Goal: Task Accomplishment & Management: Complete application form

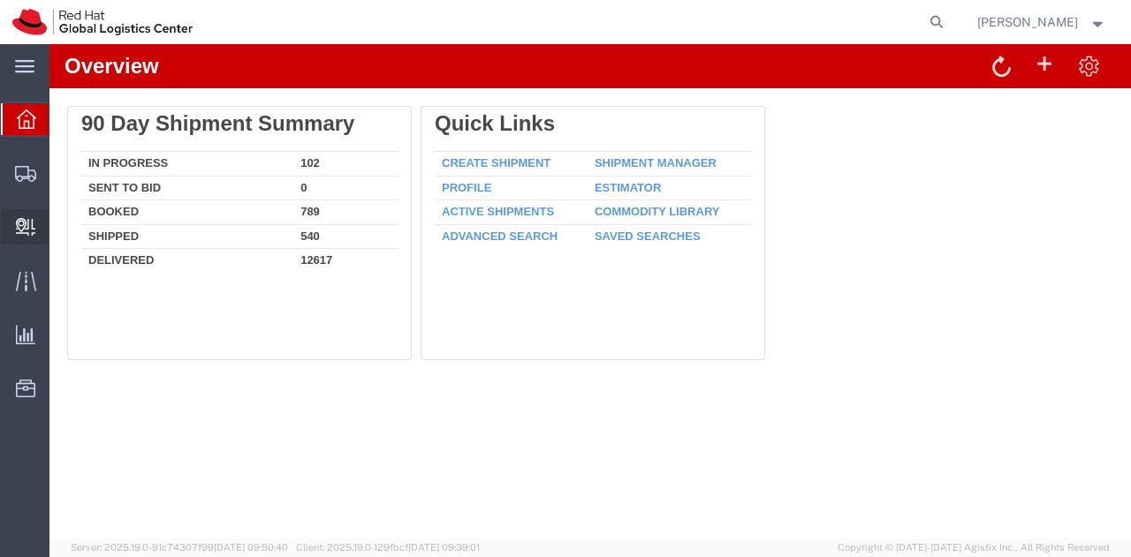
drag, startPoint x: 0, startPoint y: 0, endPoint x: 19, endPoint y: 222, distance: 222.6
click at [19, 222] on icon at bounding box center [25, 227] width 19 height 18
click at [0, 0] on span "Create Delivery" at bounding box center [0, 0] width 0 height 0
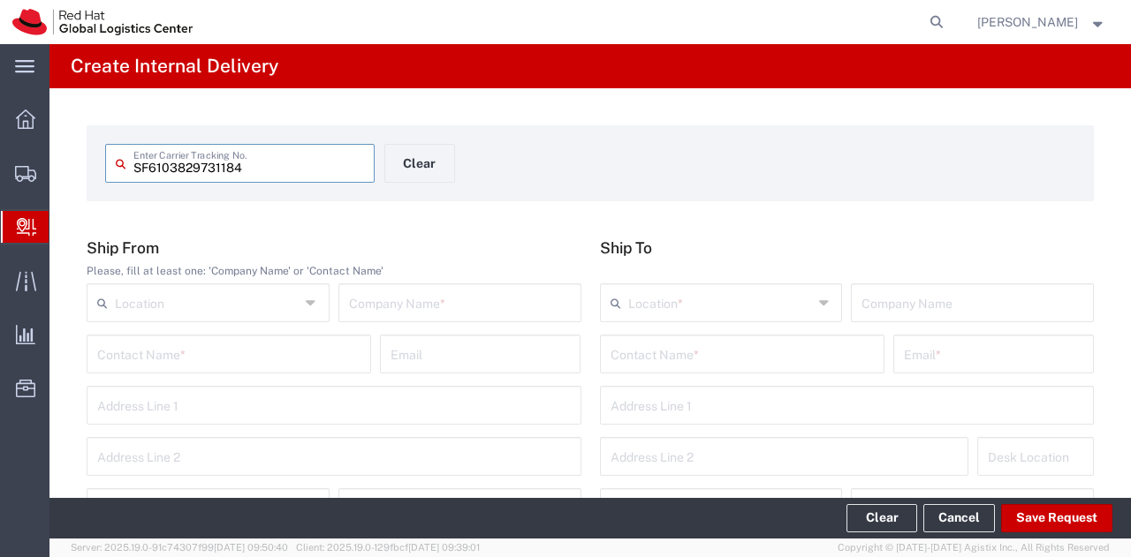
type input "SF6103829731184"
click at [489, 305] on input "text" at bounding box center [460, 301] width 222 height 31
type input "SF"
click at [683, 356] on input "text" at bounding box center [741, 352] width 263 height 31
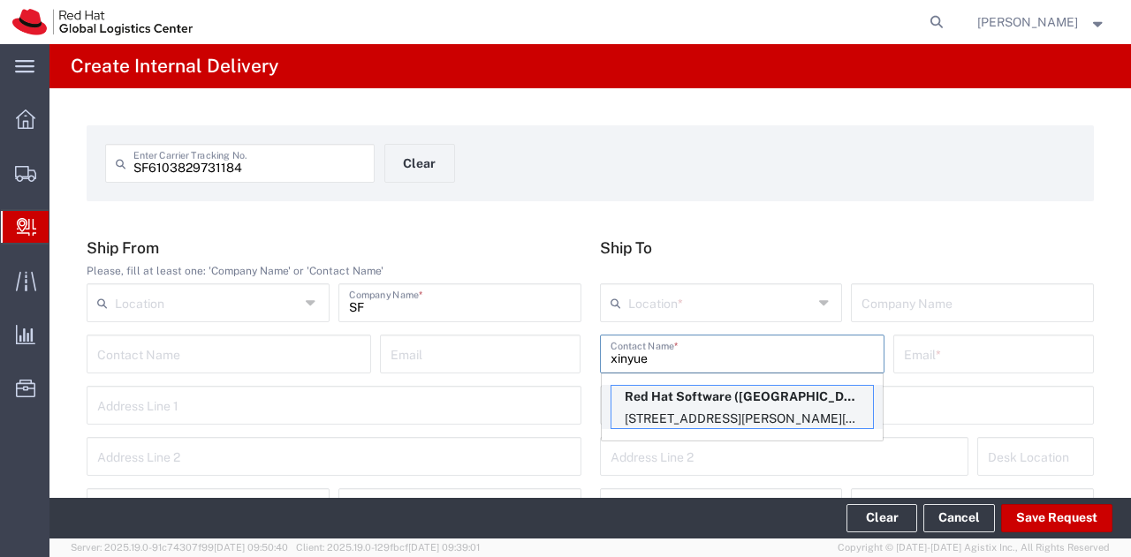
type input "xinyue"
click at [696, 414] on p "[STREET_ADDRESS][PERSON_NAME][PERSON_NAME]" at bounding box center [741, 419] width 261 height 22
type input "RH - [GEOGRAPHIC_DATA] - [GEOGRAPHIC_DATA]"
type input "Red Hat Software ([GEOGRAPHIC_DATA]) Co. Limited"
type input "[PERSON_NAME]"
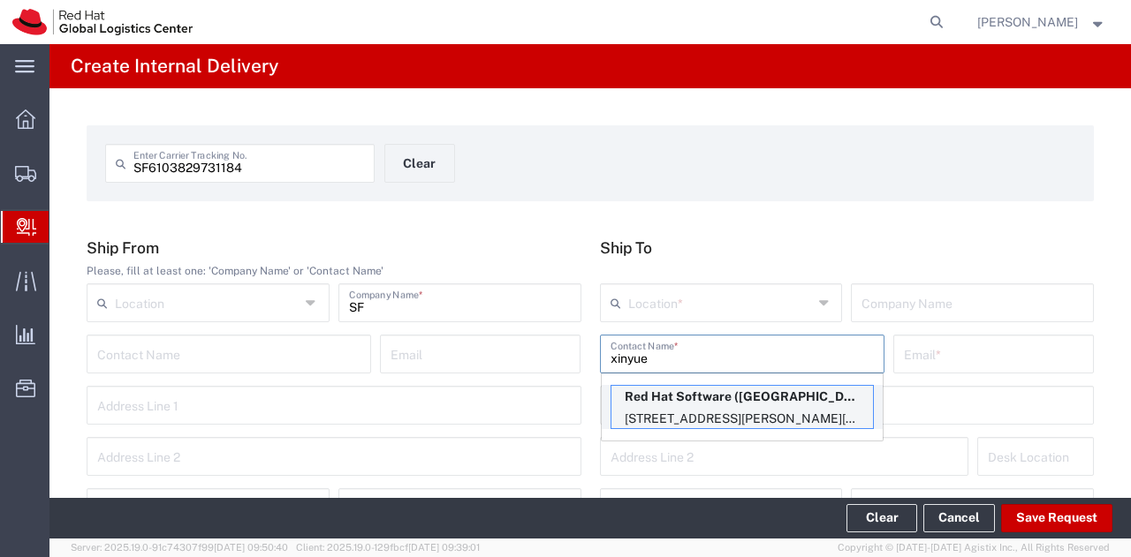
type input "[EMAIL_ADDRESS][DOMAIN_NAME]"
type input "8F, Tower A, Beijing PVG [PERSON_NAME]"
type input "[STREET_ADDRESS][PERSON_NAME]"
type input "8E343"
type input "[GEOGRAPHIC_DATA]"
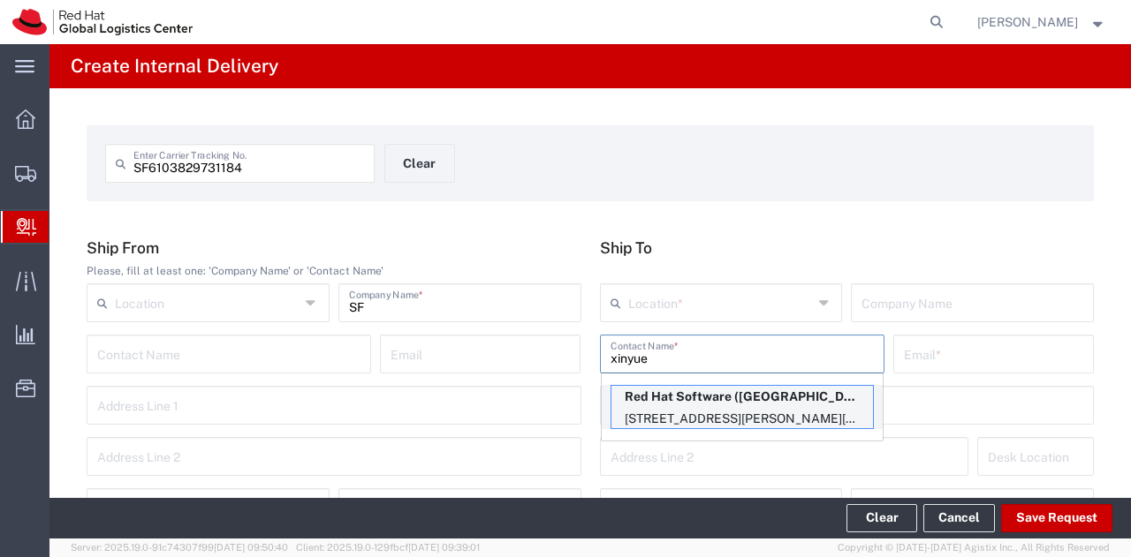
type input "[GEOGRAPHIC_DATA]"
type input "100020"
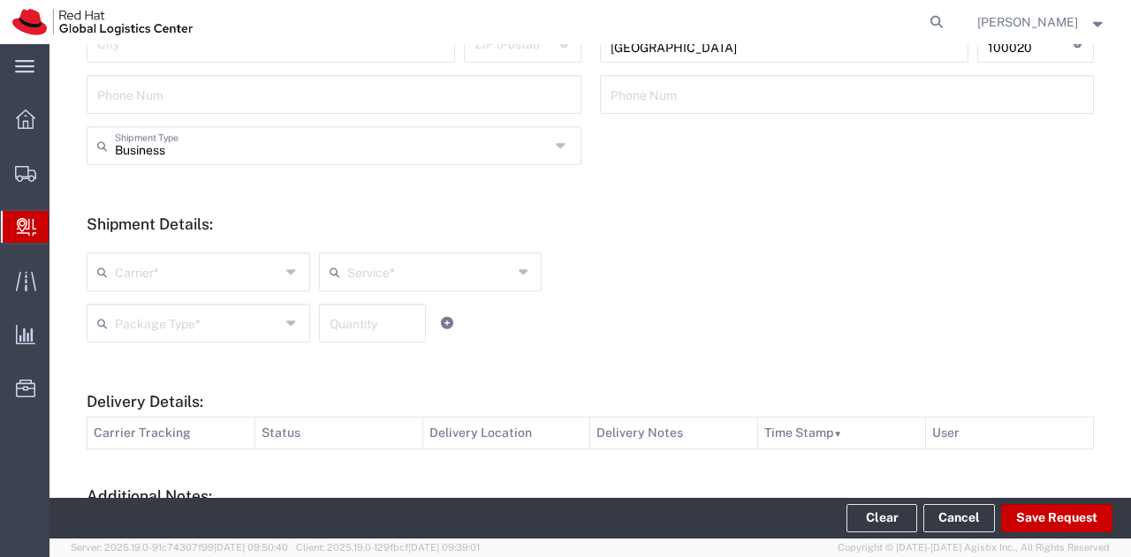
scroll to position [530, 0]
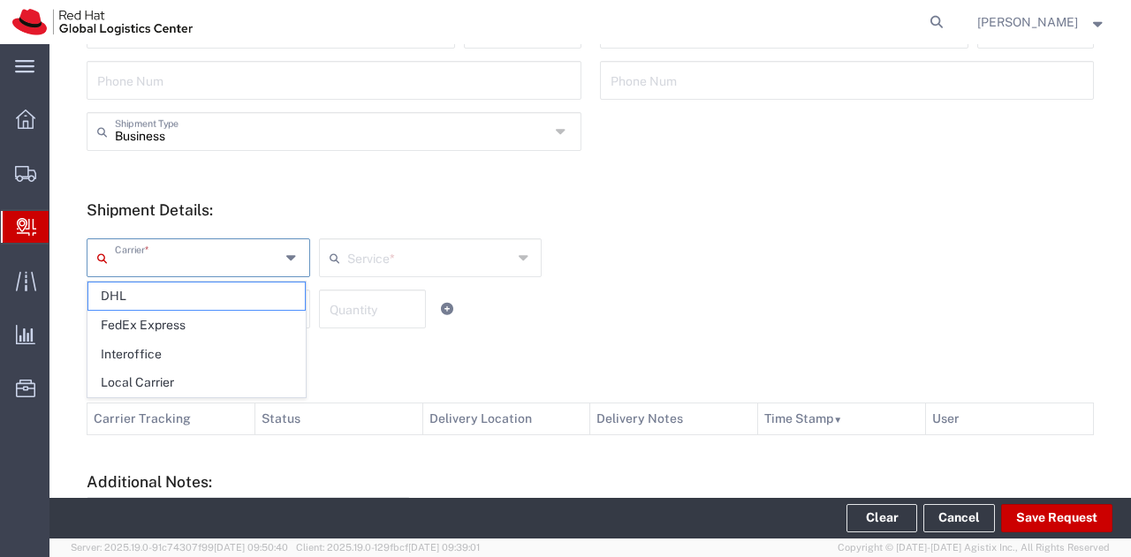
click at [259, 260] on input "text" at bounding box center [197, 256] width 165 height 31
click at [201, 382] on span "Local Carrier" at bounding box center [196, 382] width 216 height 27
type input "Local Carrier"
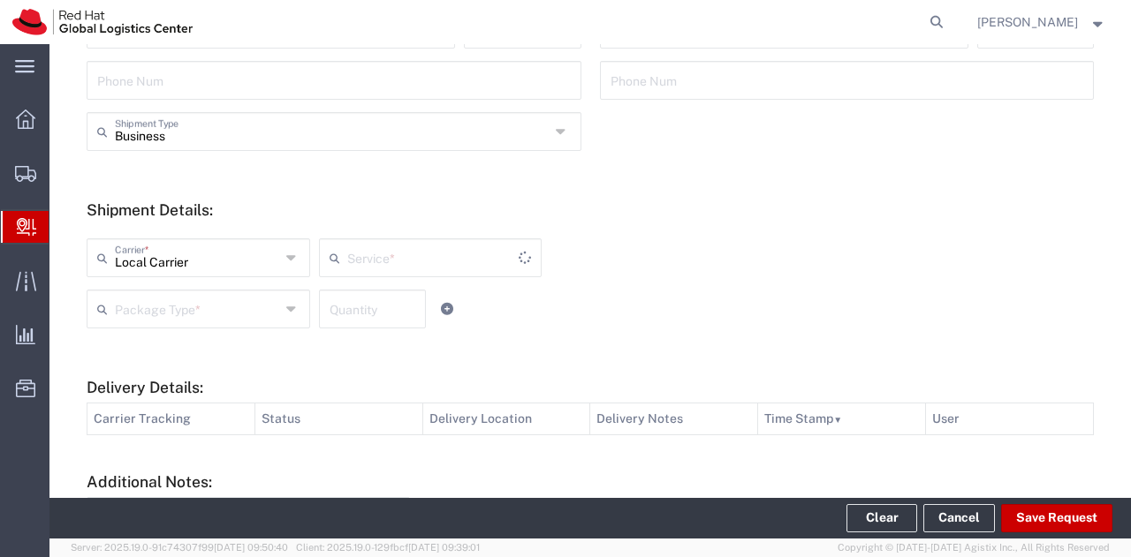
click at [375, 262] on input "text" at bounding box center [432, 256] width 171 height 31
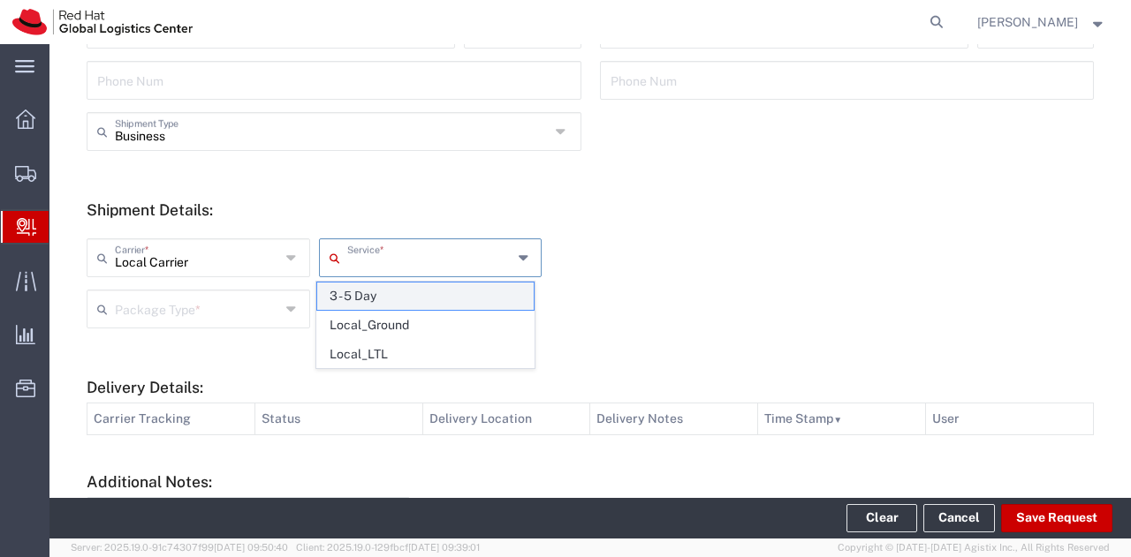
click at [368, 292] on span "3 - 5 Day" at bounding box center [425, 296] width 216 height 27
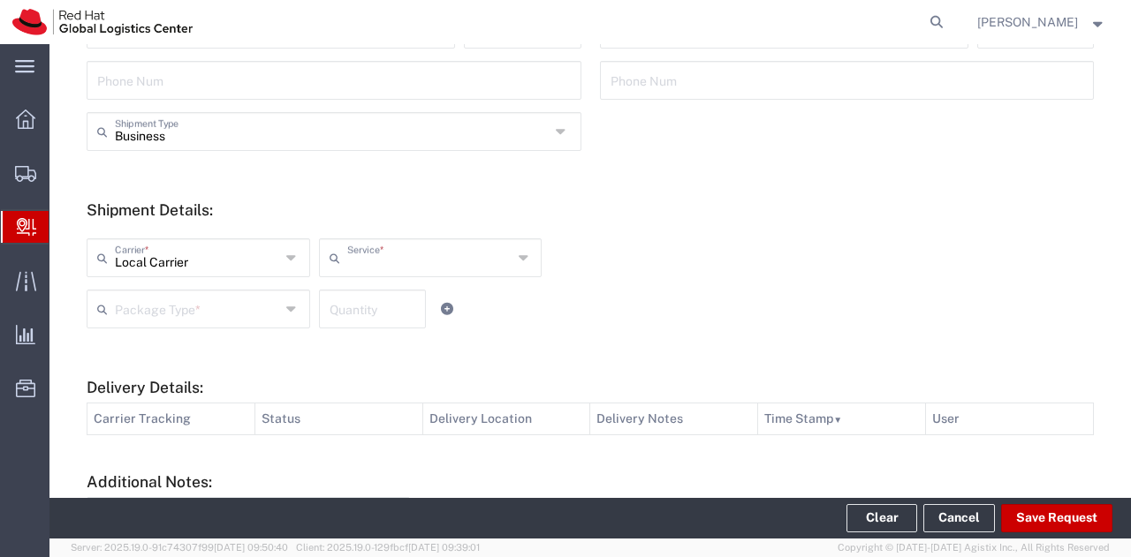
type input "3 - 5 Day"
click at [237, 309] on input "text" at bounding box center [197, 307] width 165 height 31
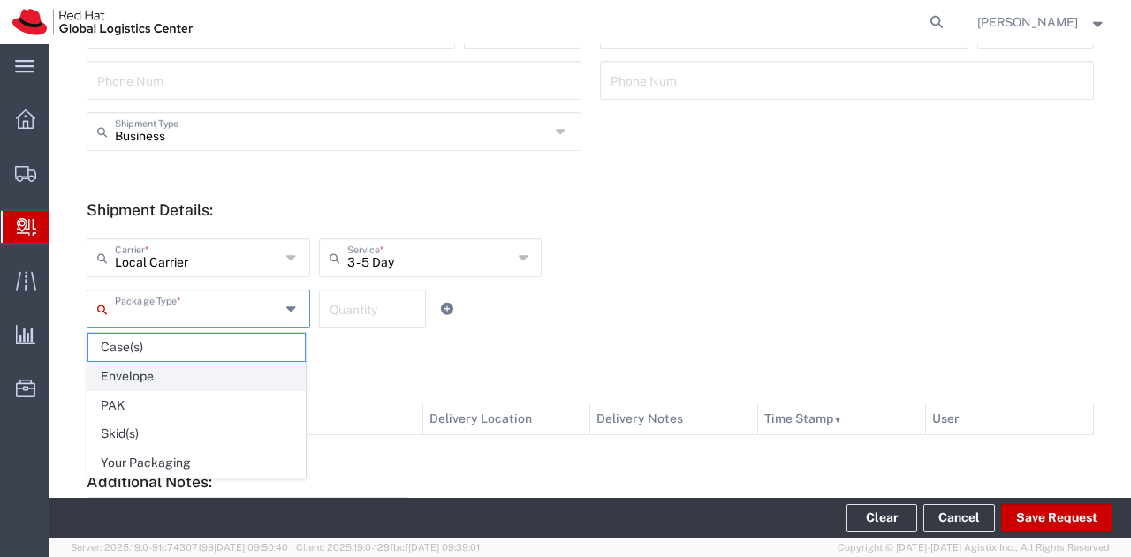
click at [177, 372] on span "Envelope" at bounding box center [196, 376] width 216 height 27
type input "Envelope"
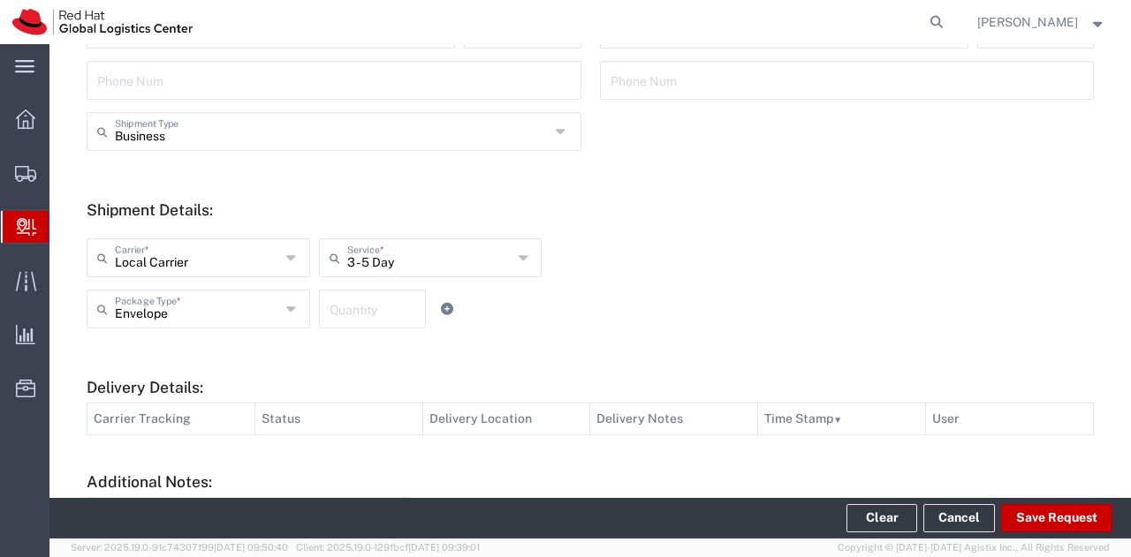
click at [363, 307] on input "number" at bounding box center [373, 307] width 86 height 31
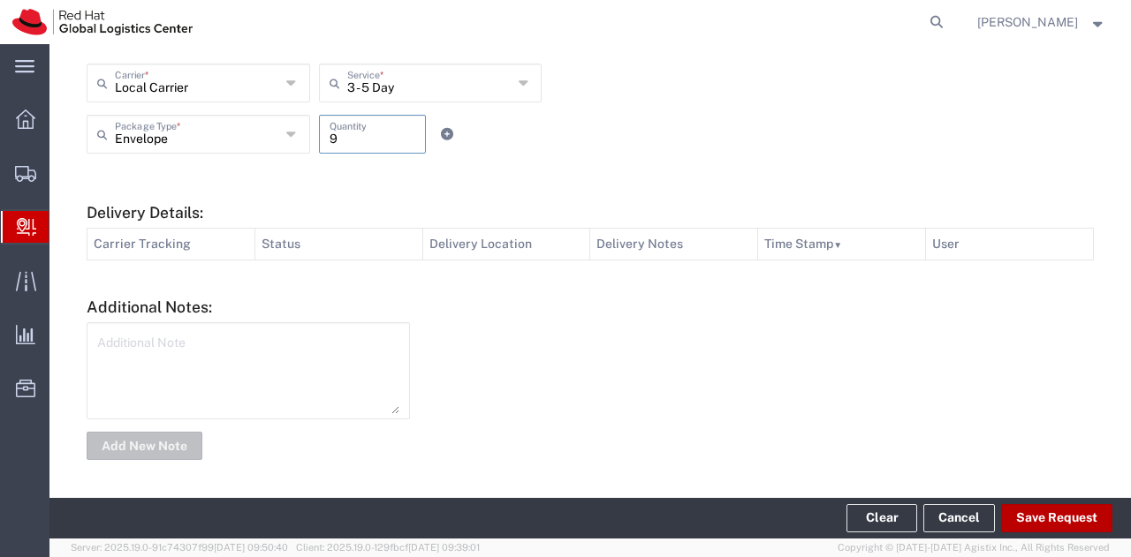
type input "9"
click at [1044, 511] on button "Save Request" at bounding box center [1056, 518] width 111 height 28
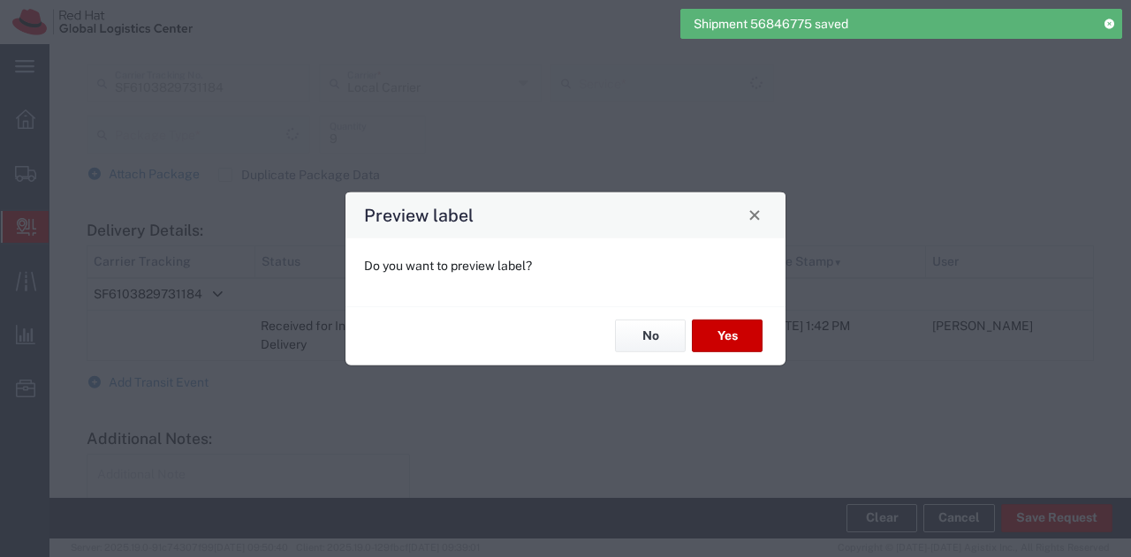
type input "3 - 5 Day"
type input "Envelope"
click at [645, 325] on button "No" at bounding box center [650, 336] width 71 height 33
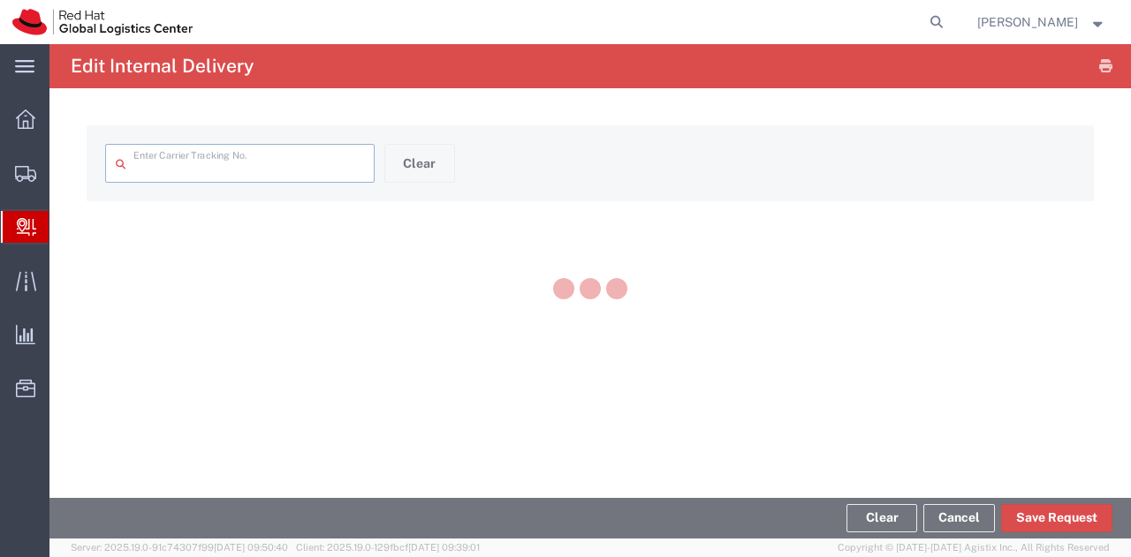
type input "SF6103829731184"
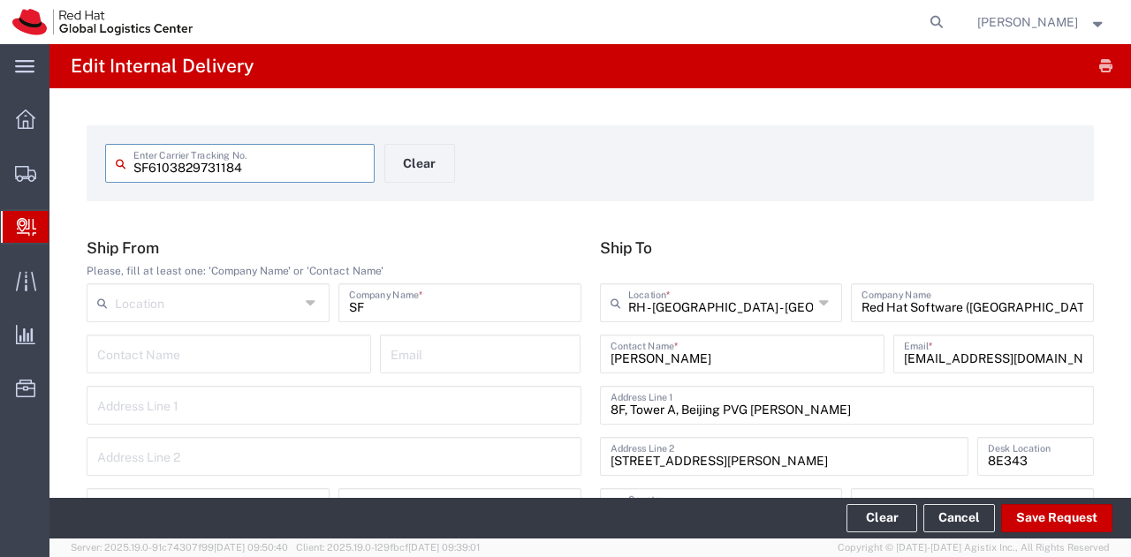
type input "Envelope"
type input "3 - 5 Day"
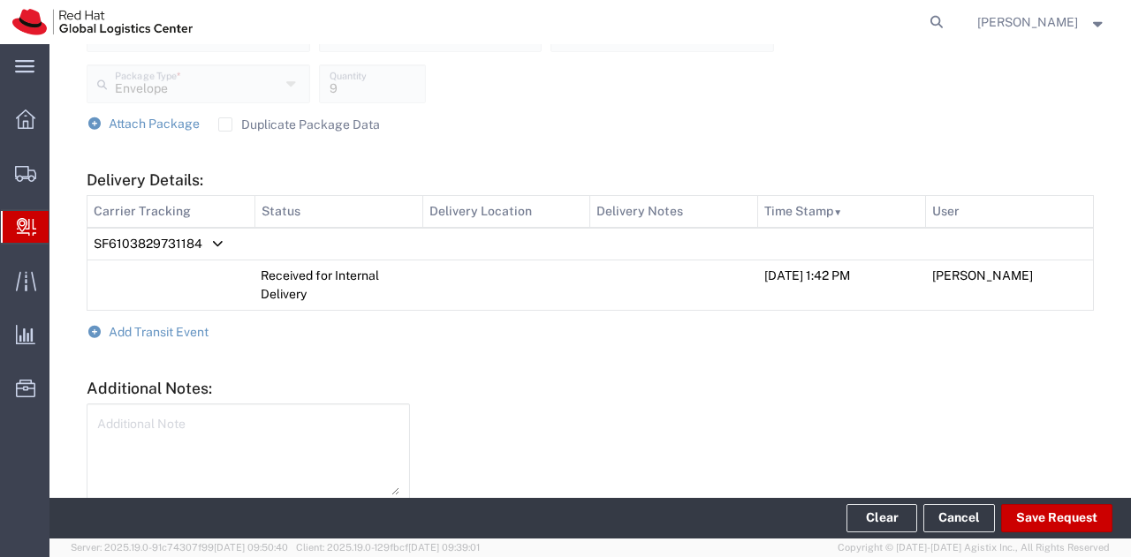
scroll to position [803, 0]
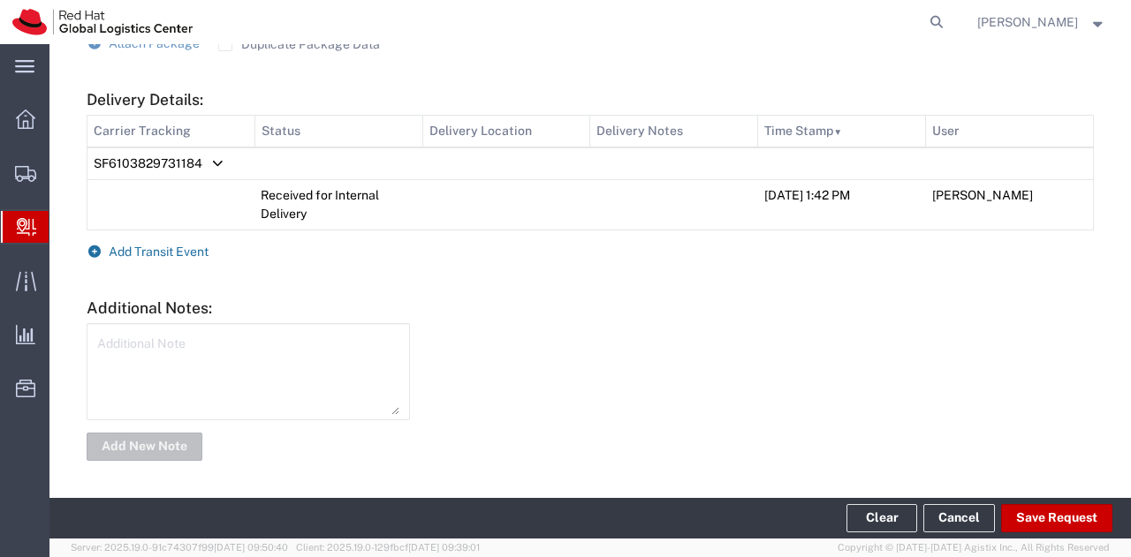
click at [92, 250] on icon at bounding box center [95, 252] width 16 height 12
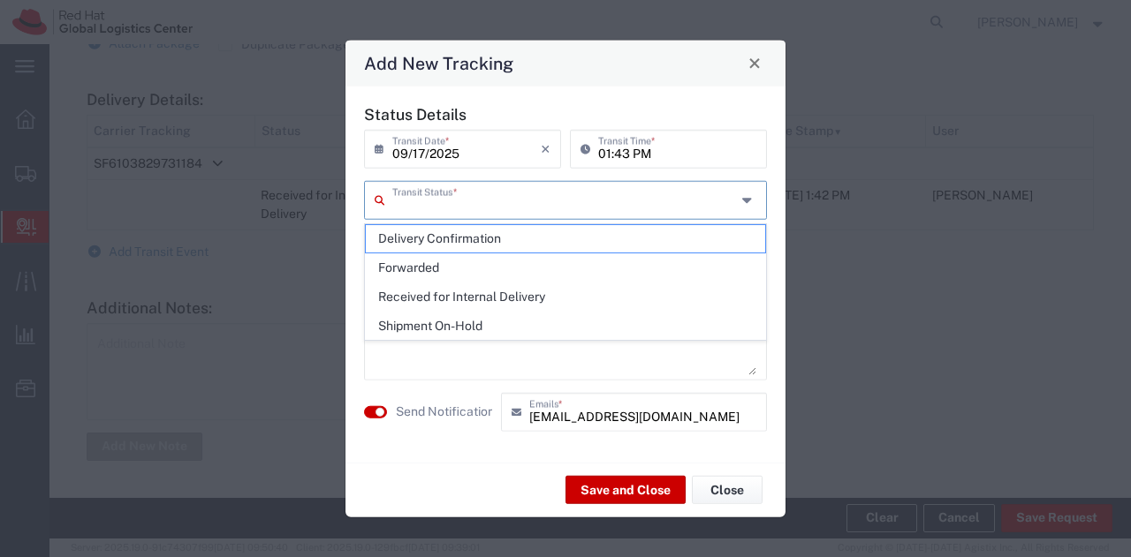
click at [469, 193] on input "text" at bounding box center [564, 198] width 344 height 31
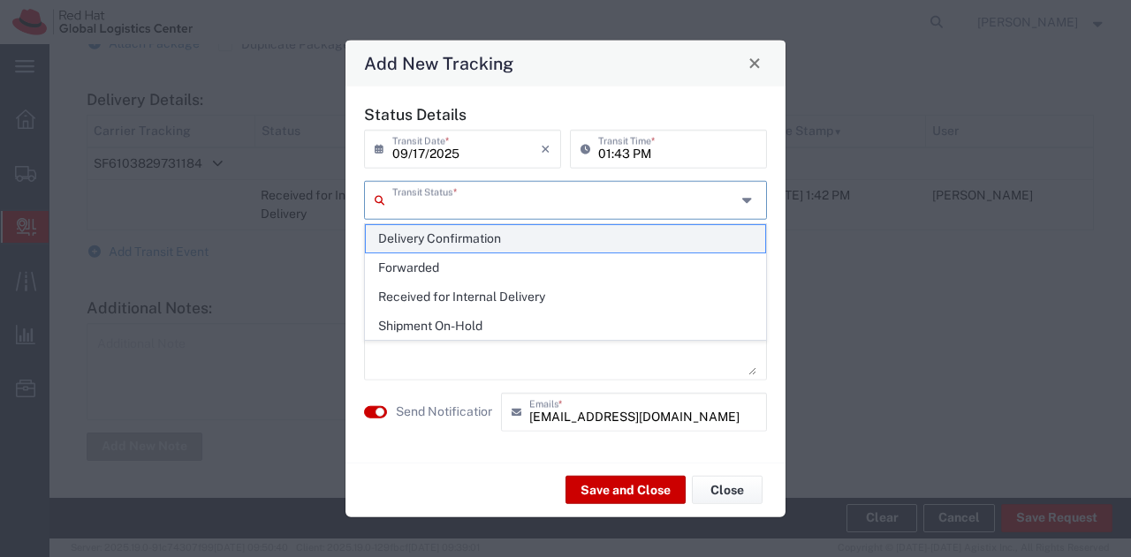
click at [476, 246] on span "Delivery Confirmation" at bounding box center [566, 238] width 400 height 27
type input "Delivery Confirmation"
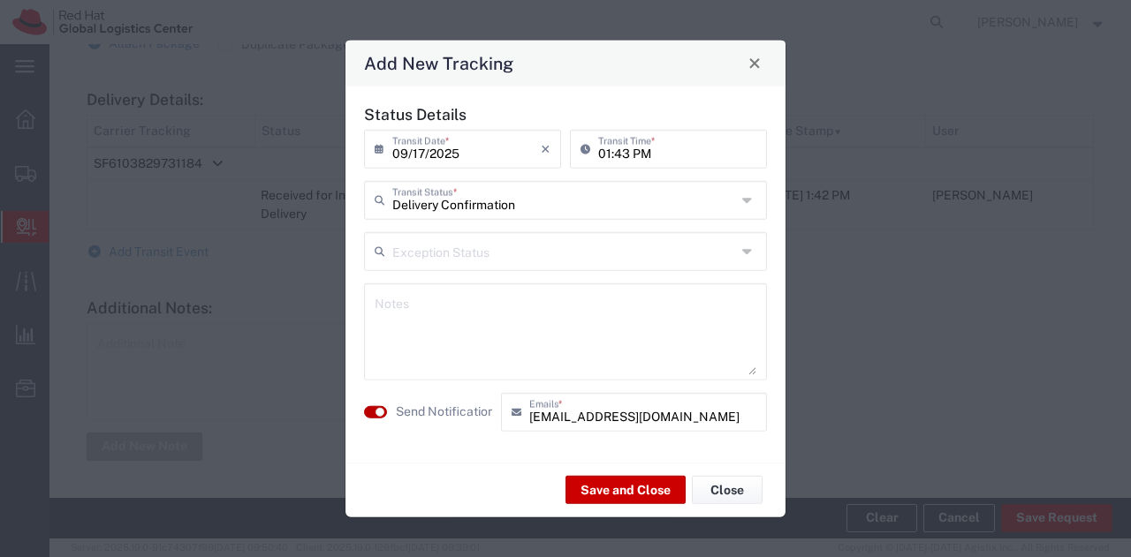
click at [373, 417] on button "button" at bounding box center [375, 411] width 23 height 12
click at [634, 485] on button "Save and Close" at bounding box center [625, 490] width 120 height 28
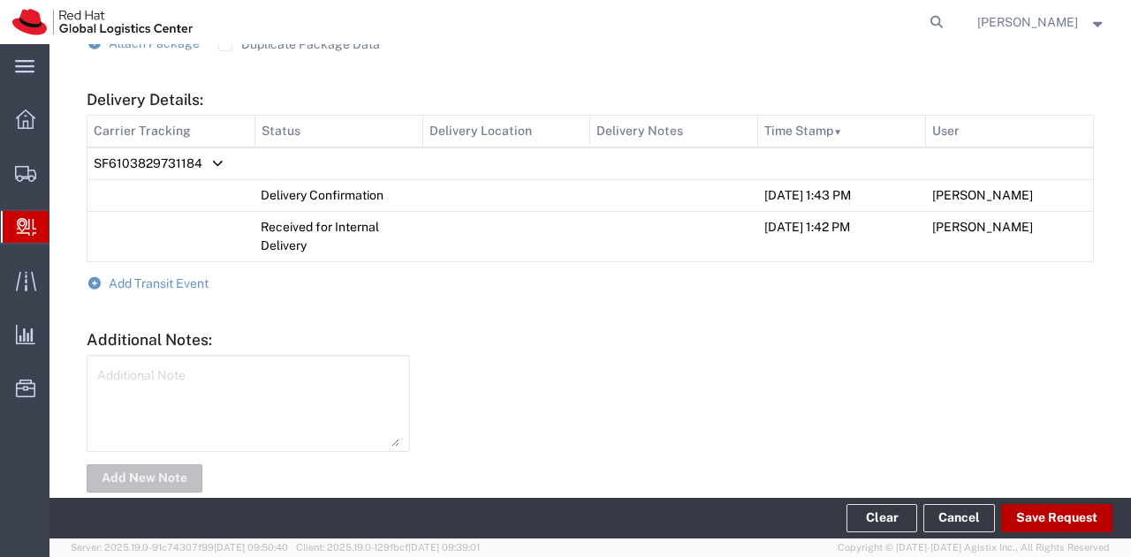
click at [1053, 516] on button "Save Request" at bounding box center [1056, 518] width 111 height 28
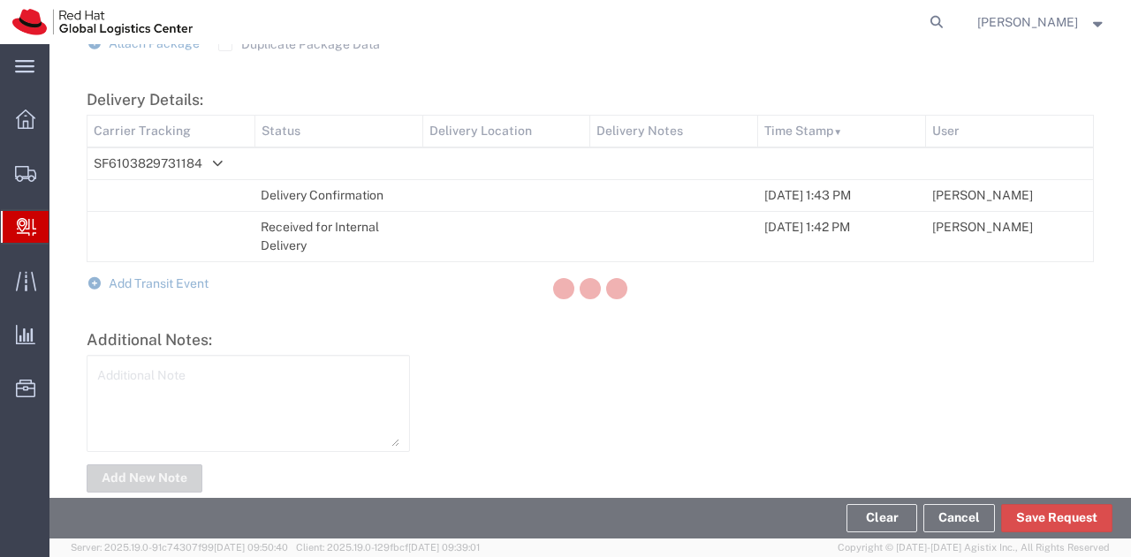
scroll to position [836, 0]
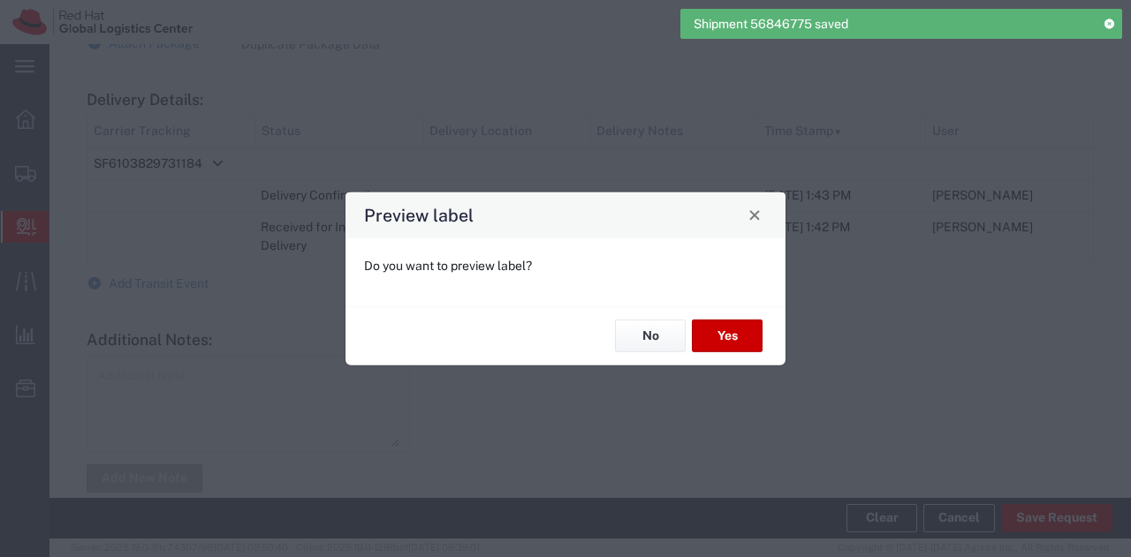
type input "Envelope"
type input "3 - 5 Day"
click at [649, 336] on button "No" at bounding box center [650, 336] width 71 height 33
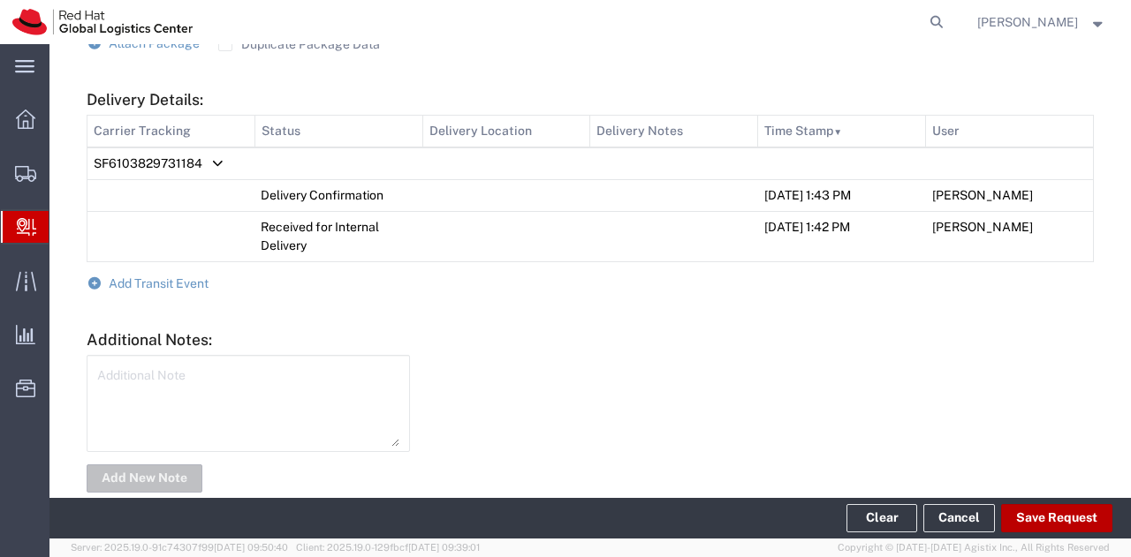
click at [1046, 521] on button "Save Request" at bounding box center [1056, 518] width 111 height 28
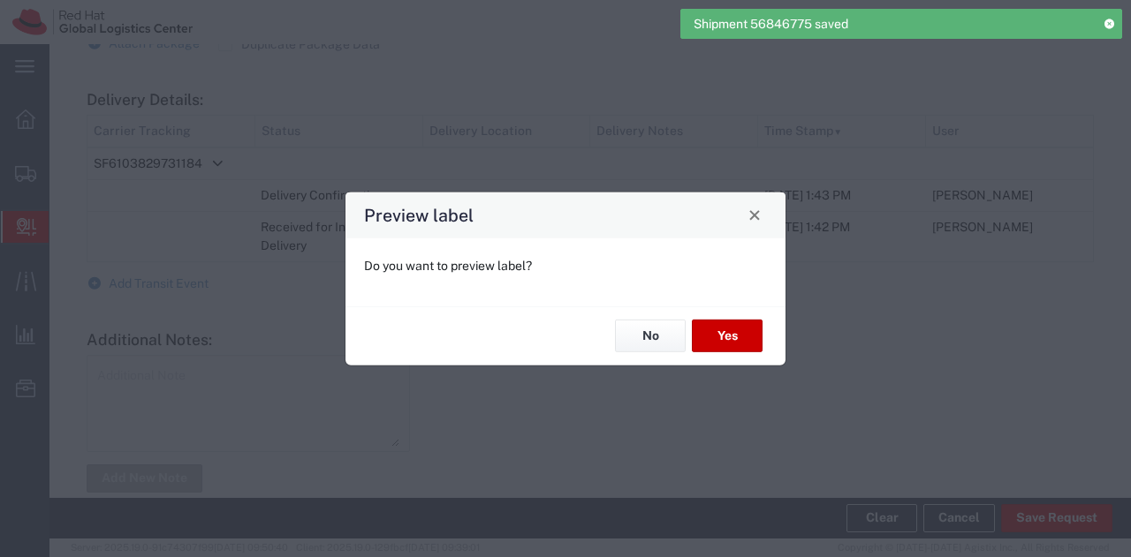
type input "Envelope"
type input "3 - 5 Day"
click at [630, 330] on button "No" at bounding box center [650, 336] width 71 height 33
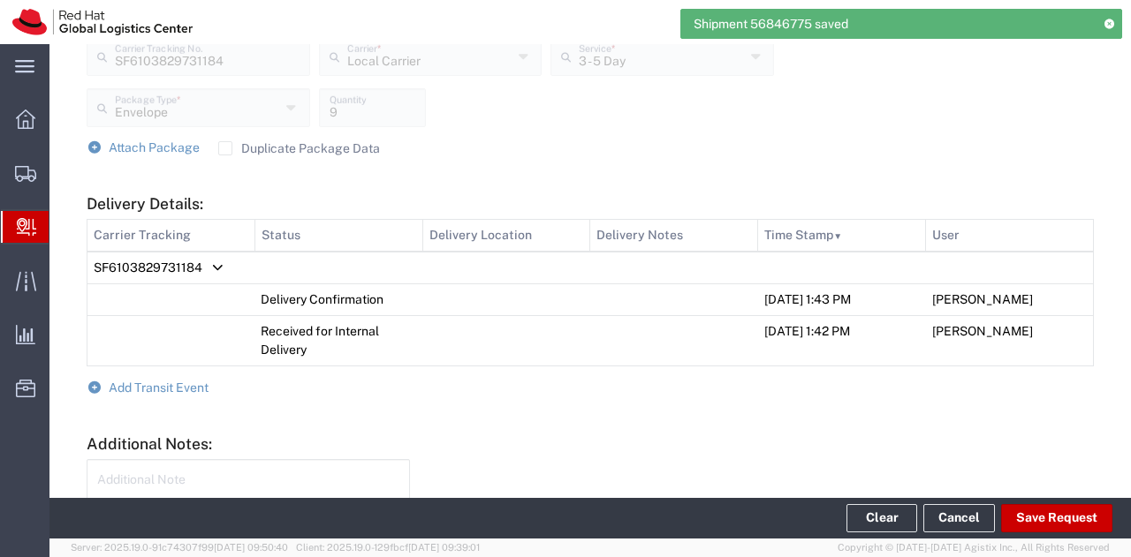
scroll to position [482, 0]
